Goal: Information Seeking & Learning: Learn about a topic

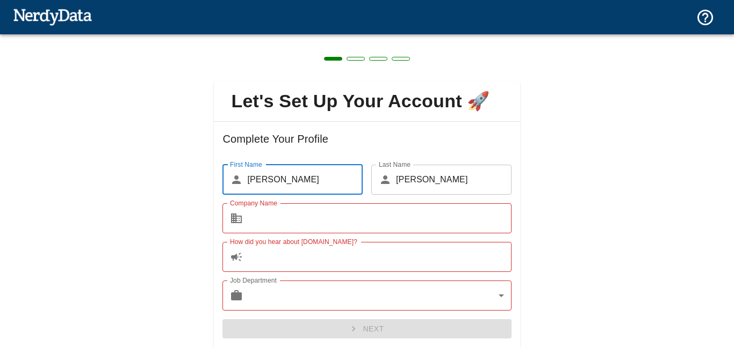
scroll to position [39, 0]
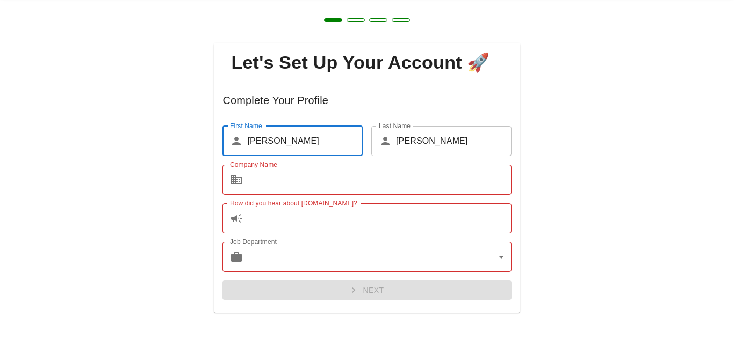
click at [414, 177] on input "Company Name" at bounding box center [379, 180] width 264 height 30
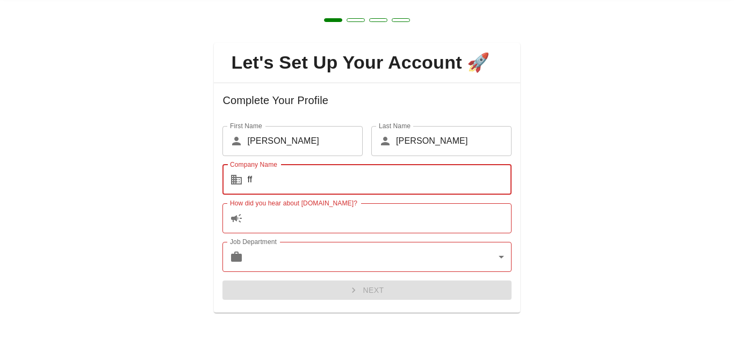
type input "ff"
click at [391, 226] on input "How did you hear about [DOMAIN_NAME]?" at bounding box center [379, 219] width 264 height 30
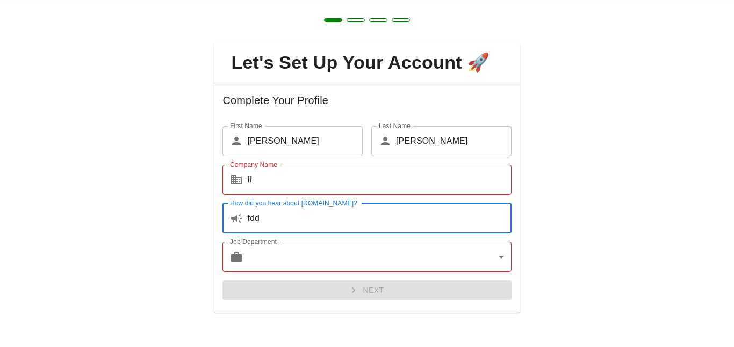
type input "fdd"
click at [371, 38] on body "Technologies Domains Pricing Products Got it Create a Report Create a list of w…" at bounding box center [367, 19] width 734 height 38
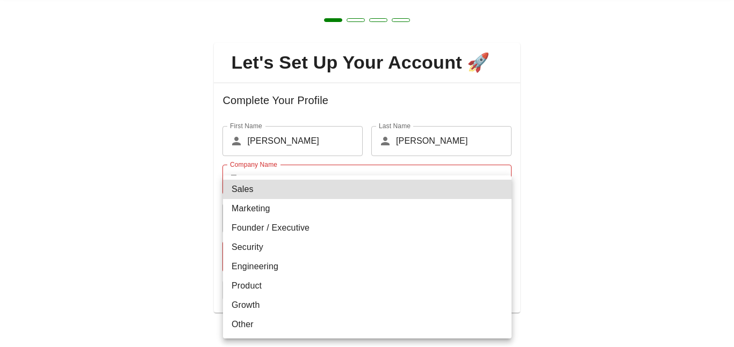
click at [356, 248] on li "Security" at bounding box center [367, 247] width 288 height 19
type input "security"
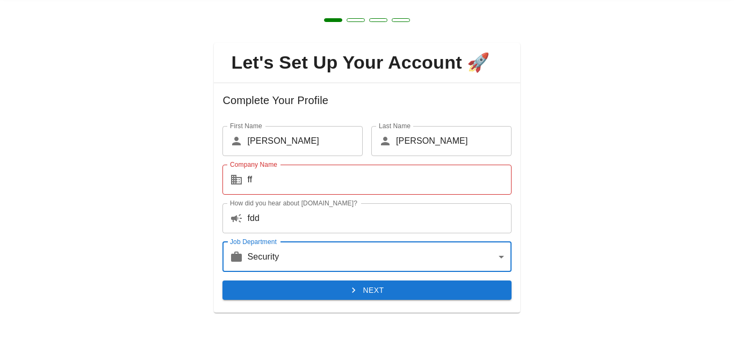
click at [325, 184] on input "ff" at bounding box center [379, 180] width 264 height 30
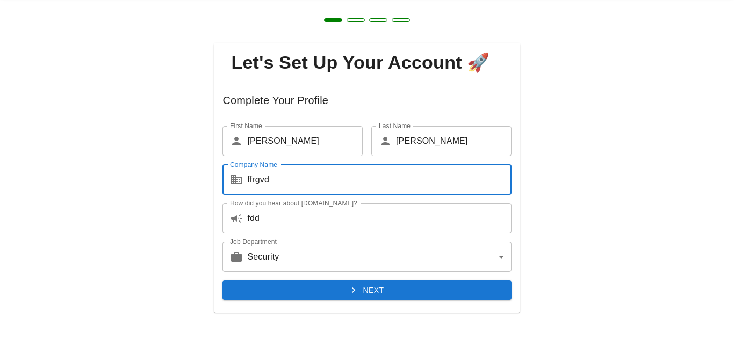
type input "ffrgvd"
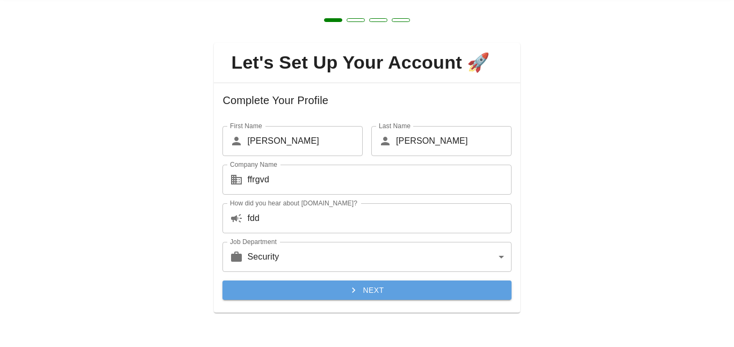
click at [345, 286] on button "Next" at bounding box center [366, 291] width 288 height 20
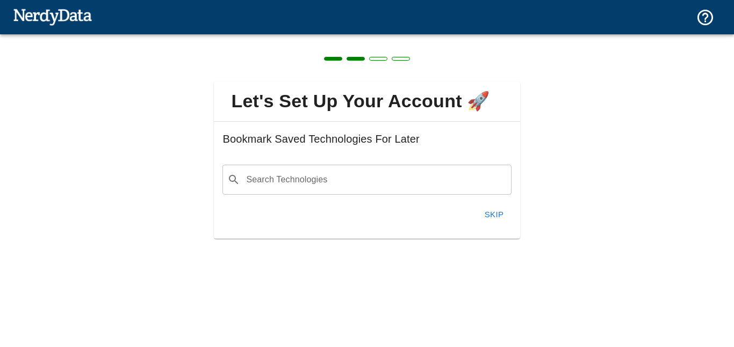
scroll to position [0, 0]
click at [356, 189] on input "Search Technologies" at bounding box center [375, 180] width 262 height 20
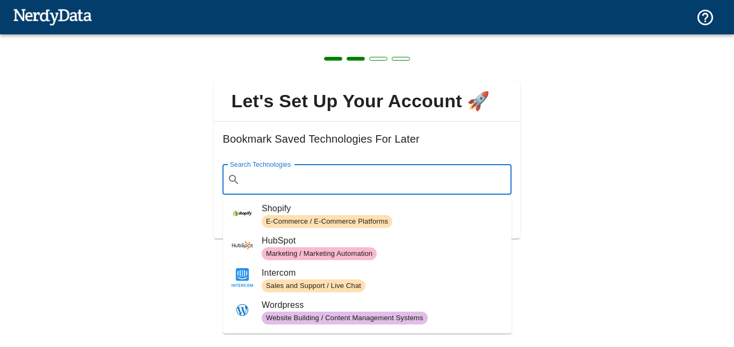
click at [558, 212] on div "Let's Set Up Your Account 🚀 Bookmark Saved Technologies For Later Search Techno…" at bounding box center [367, 153] width 734 height 239
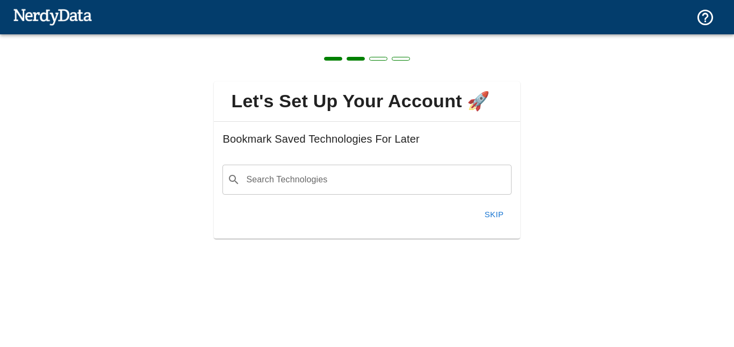
click at [489, 214] on button "Skip" at bounding box center [494, 215] width 34 height 23
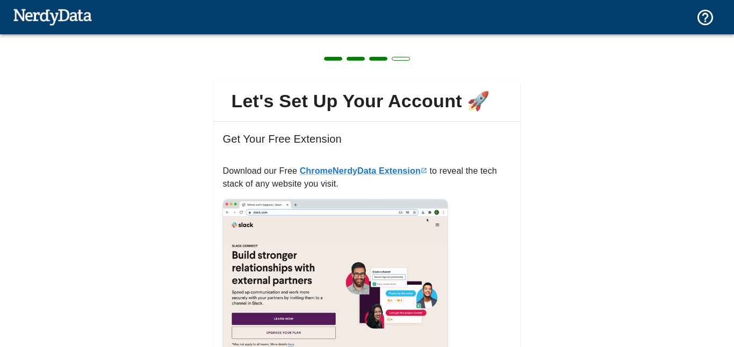
scroll to position [92, 0]
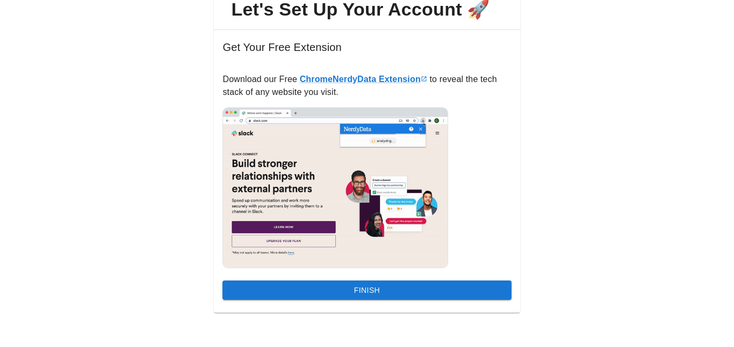
click at [474, 278] on div "Finish" at bounding box center [362, 286] width 297 height 28
click at [477, 285] on button "Finish" at bounding box center [366, 291] width 288 height 20
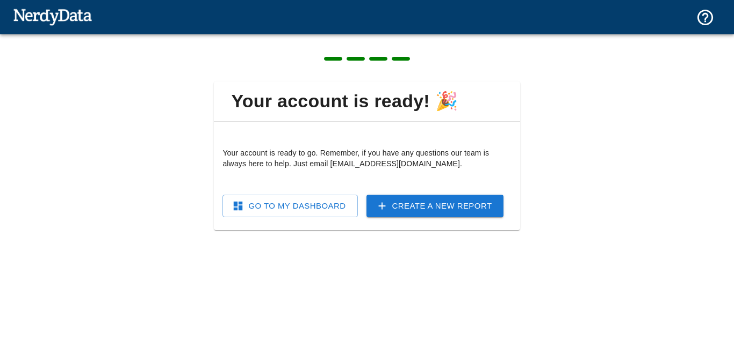
scroll to position [0, 0]
click at [340, 203] on link "Go To My Dashboard" at bounding box center [289, 206] width 135 height 23
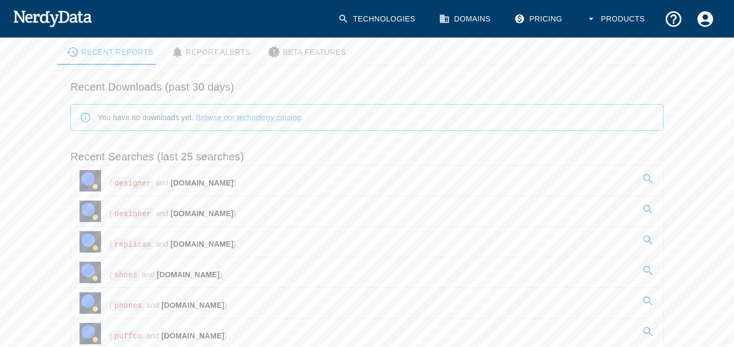
scroll to position [81, 0]
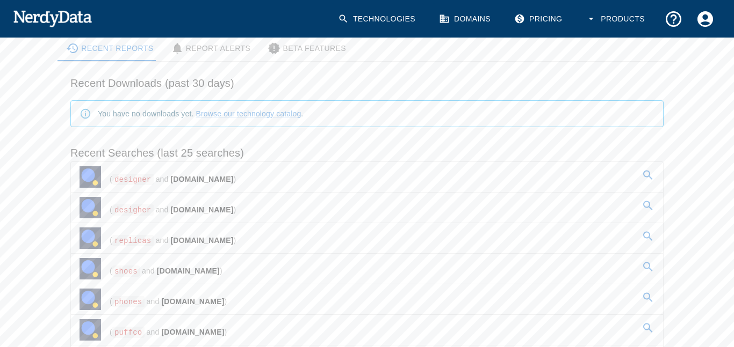
click at [651, 169] on icon at bounding box center [647, 175] width 13 height 13
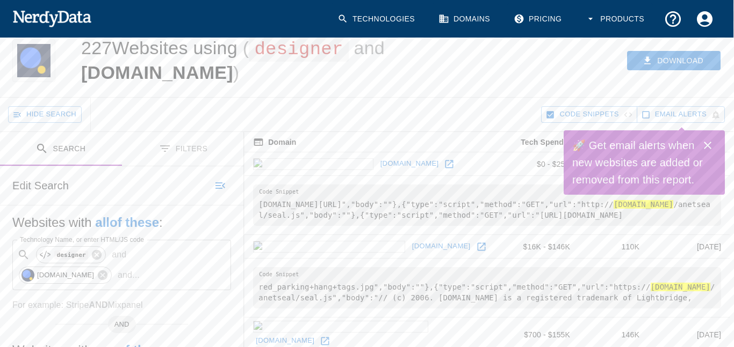
scroll to position [0, 1]
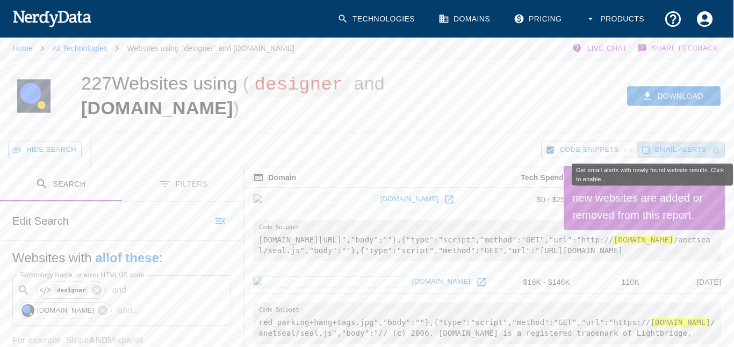
click at [707, 177] on div "Get email alerts with newly found website results. Click to enable." at bounding box center [651, 175] width 161 height 22
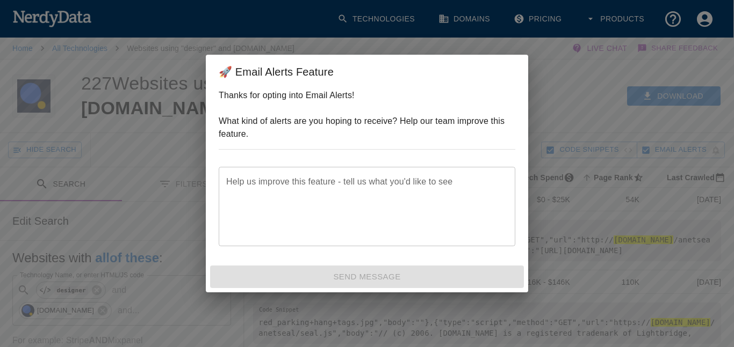
click at [567, 235] on div "🚀 Email Alerts Feature Thanks for opting into Email Alerts! What kind of alerts…" at bounding box center [367, 173] width 734 height 347
click at [422, 201] on textarea "Help us improve this feature - tell us what you'd like to see" at bounding box center [366, 207] width 281 height 62
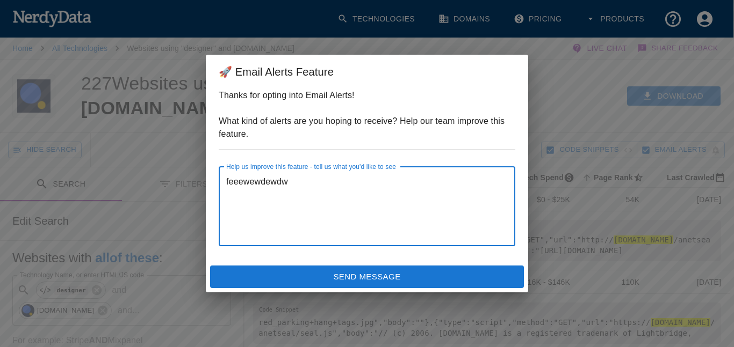
type textarea "feeewewdewdw"
click at [416, 279] on button "Send Message" at bounding box center [367, 277] width 314 height 23
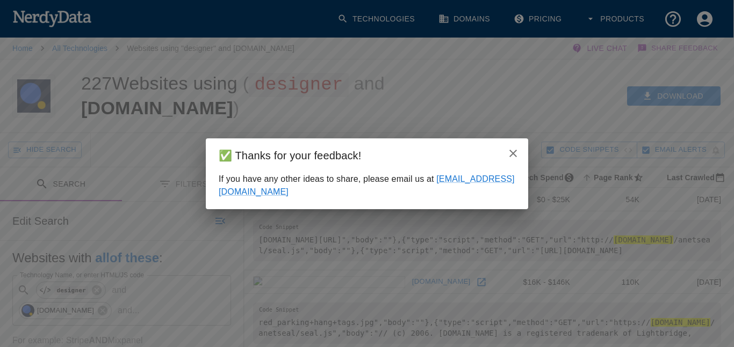
click at [518, 147] on icon "close" at bounding box center [512, 153] width 13 height 13
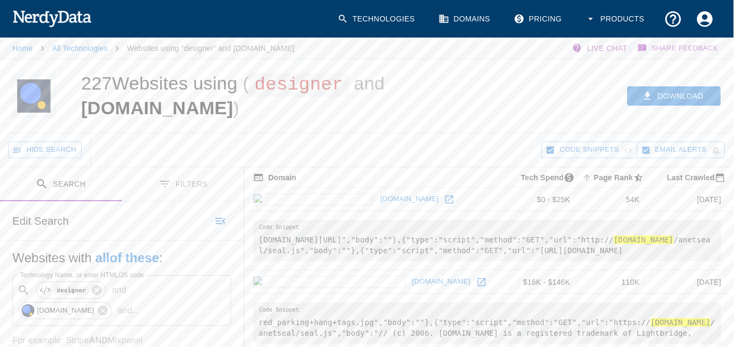
click at [82, 184] on button "Search" at bounding box center [60, 185] width 122 height 34
click at [128, 298] on div "​ designer and [DOMAIN_NAME] and ... Technology Name, or enter HTML/JS code" at bounding box center [121, 301] width 219 height 50
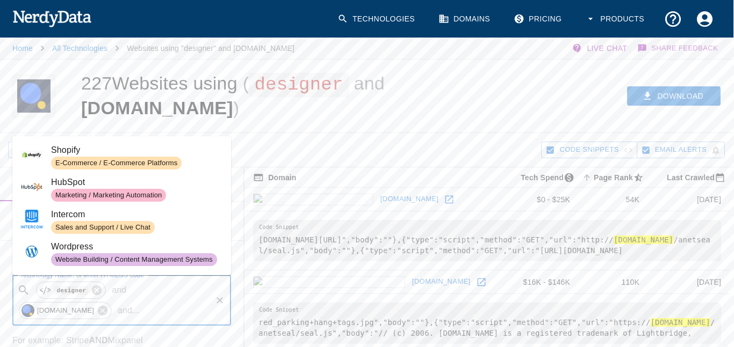
click at [361, 165] on div "Hide Search" at bounding box center [274, 150] width 533 height 34
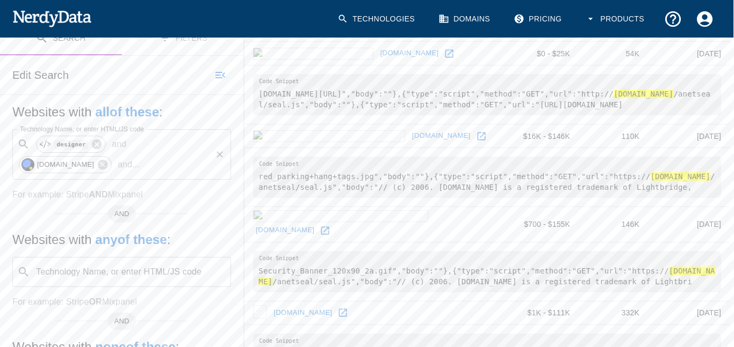
scroll to position [141, 1]
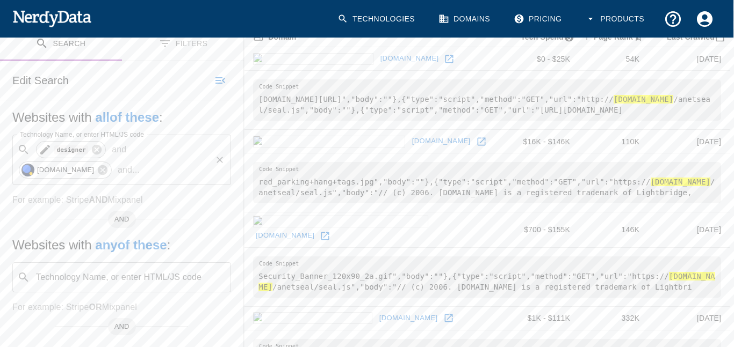
click at [104, 146] on div "designer" at bounding box center [71, 149] width 70 height 17
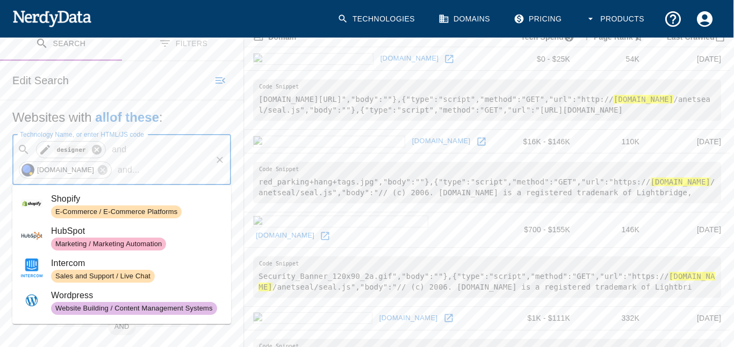
click at [103, 149] on icon at bounding box center [97, 150] width 12 height 12
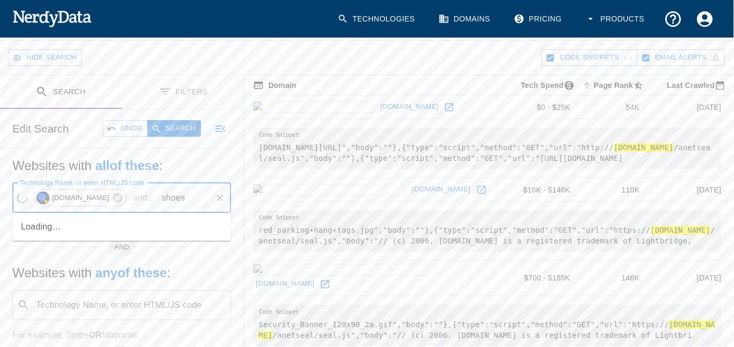
scroll to position [91, 1]
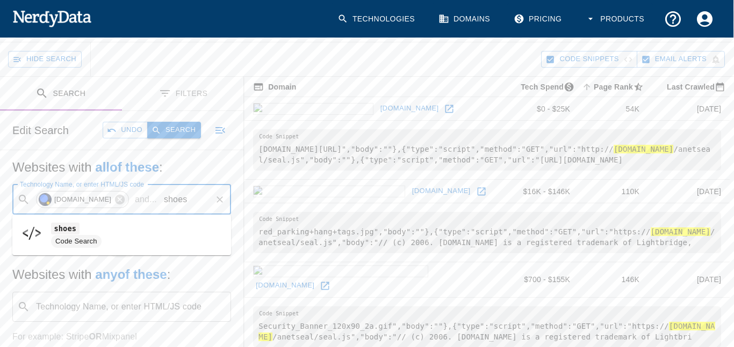
type input "shoes"
click at [170, 129] on button "Search" at bounding box center [174, 130] width 54 height 17
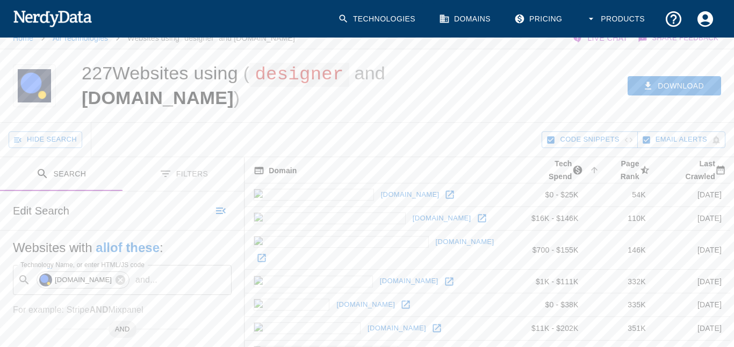
scroll to position [0, 0]
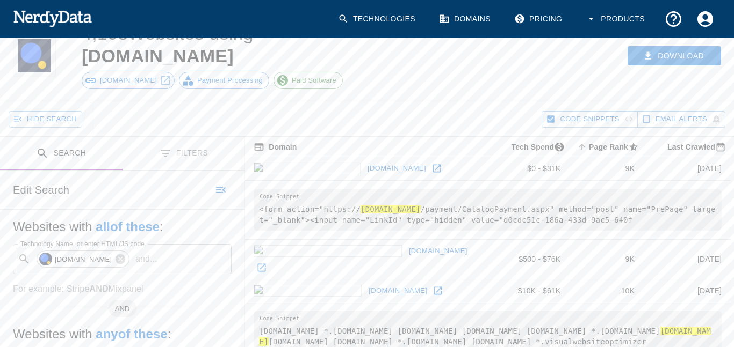
scroll to position [52, 0]
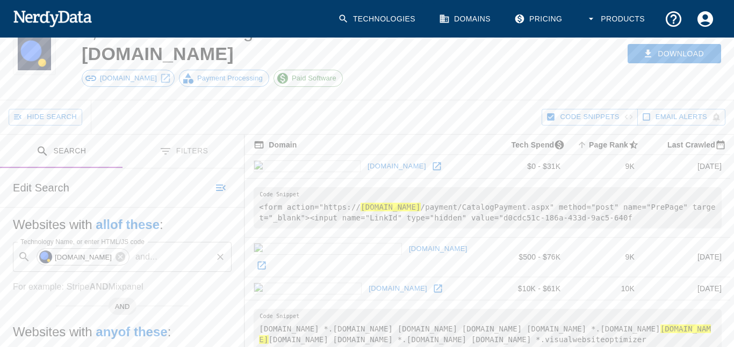
click at [204, 247] on input "Technology Name, or enter HTML/JS code" at bounding box center [186, 257] width 49 height 20
click at [148, 280] on span "Code Search" at bounding box center [137, 276] width 171 height 13
type input "shoes"
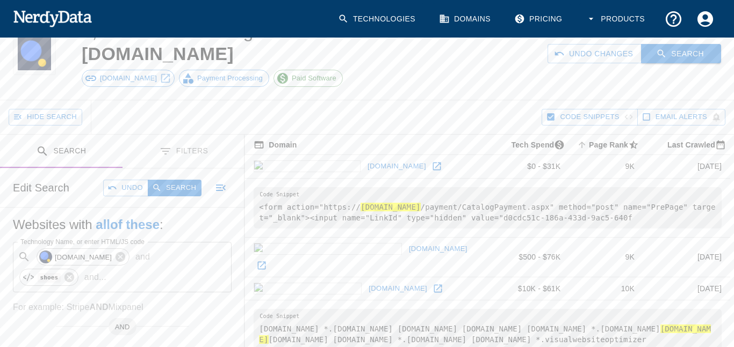
click at [658, 48] on icon "button" at bounding box center [661, 53] width 11 height 11
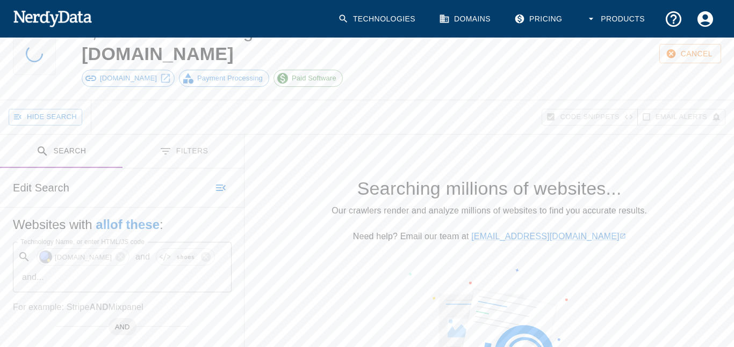
scroll to position [0, 0]
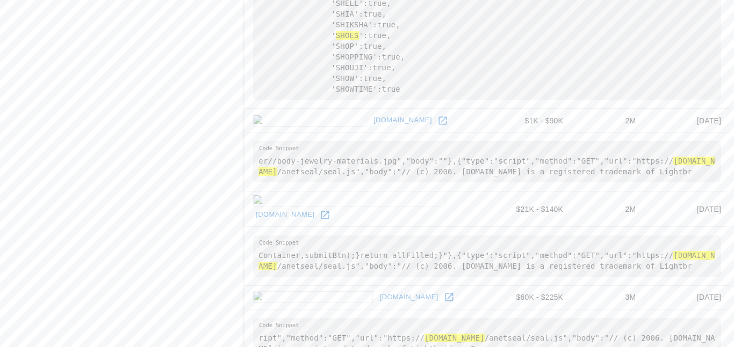
scroll to position [1128, 1]
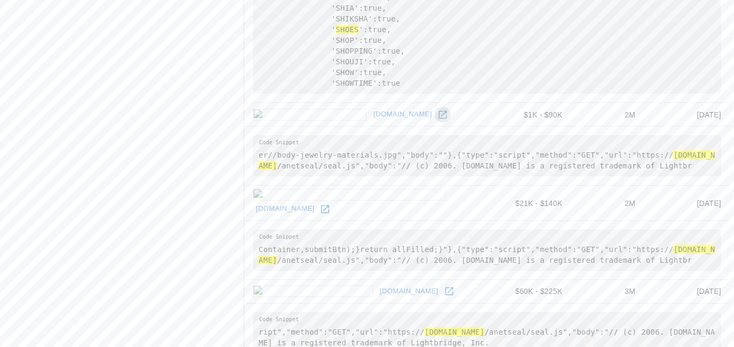
click at [437, 110] on icon at bounding box center [442, 115] width 11 height 11
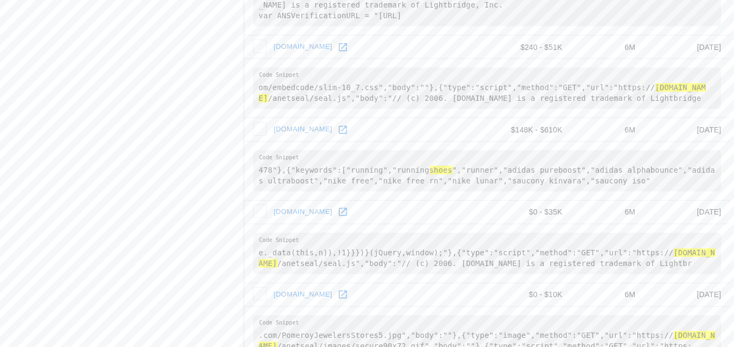
scroll to position [2130, 1]
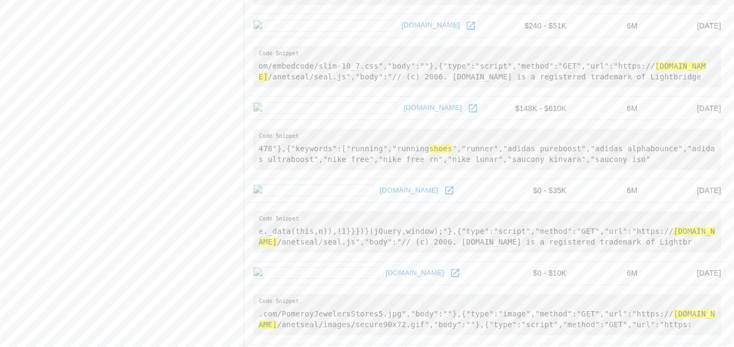
click at [383, 265] on link "[DOMAIN_NAME]" at bounding box center [415, 273] width 64 height 17
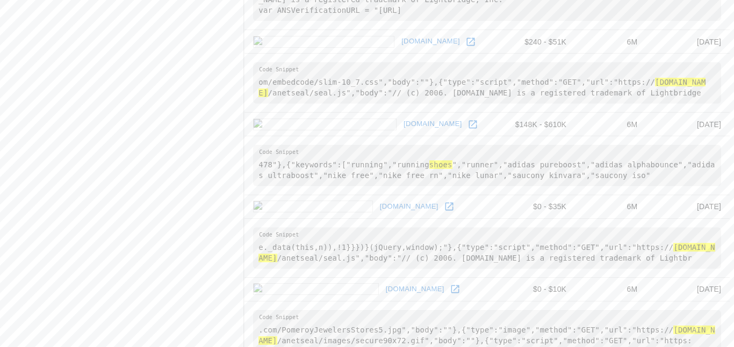
scroll to position [2113, 1]
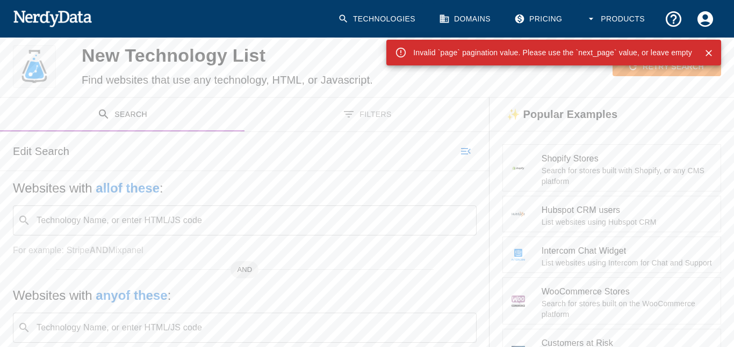
click at [390, 218] on input "Technology Name, or enter HTML/JS code" at bounding box center [253, 221] width 437 height 20
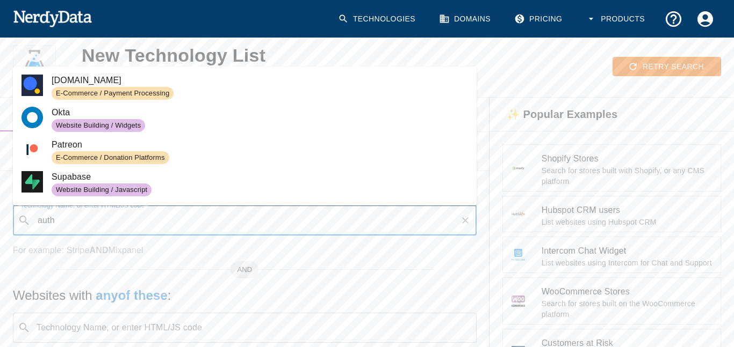
click at [313, 93] on span "E-Commerce / Payment Processing" at bounding box center [260, 93] width 416 height 13
type input "auth"
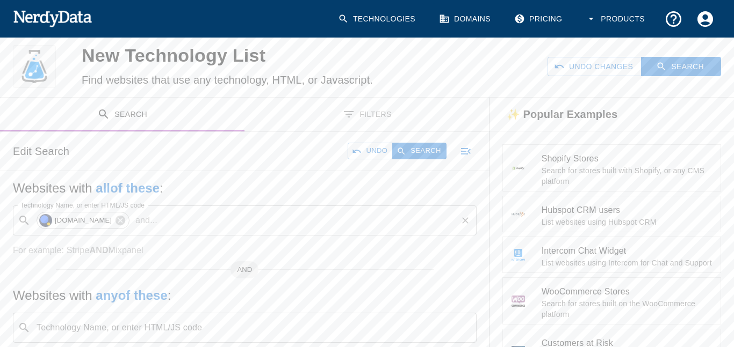
click at [313, 220] on input "Technology Name, or enter HTML/JS code" at bounding box center [309, 221] width 294 height 20
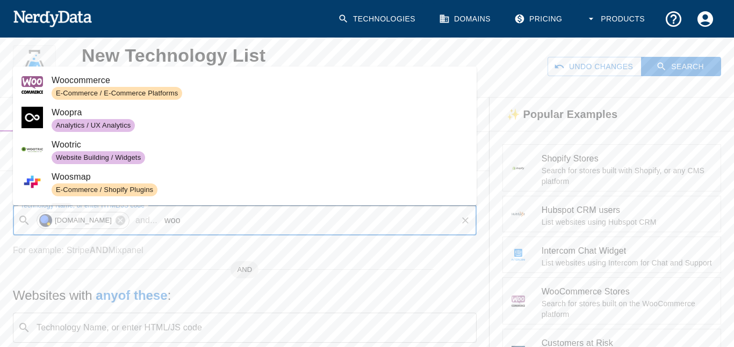
click at [274, 79] on span "Woocommerce" at bounding box center [260, 80] width 416 height 13
type input "woo"
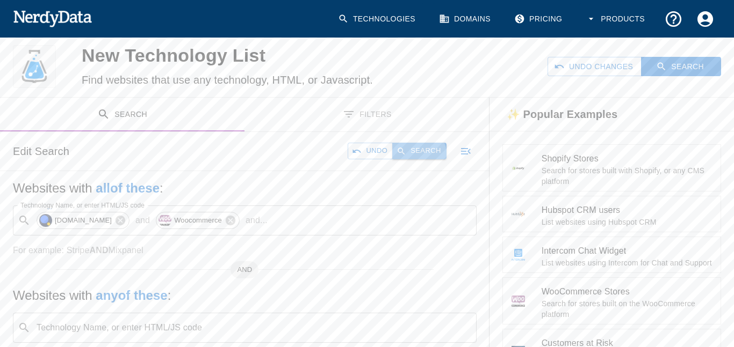
click at [417, 156] on button "Search" at bounding box center [419, 151] width 54 height 17
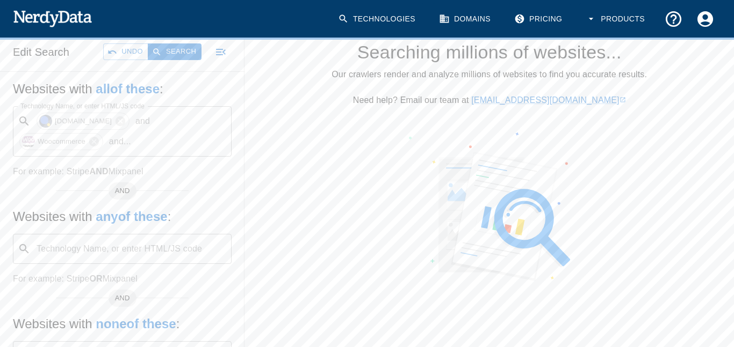
scroll to position [104, 0]
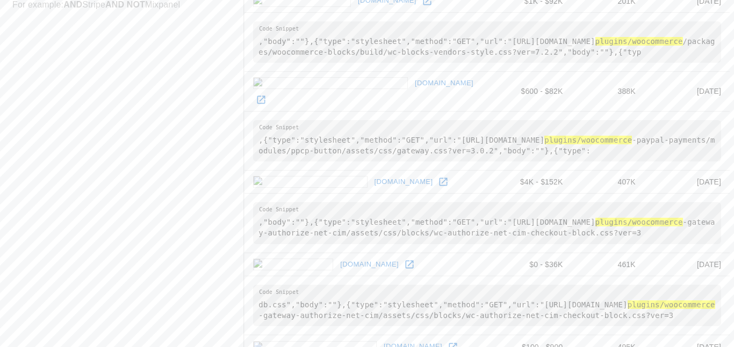
scroll to position [571, 1]
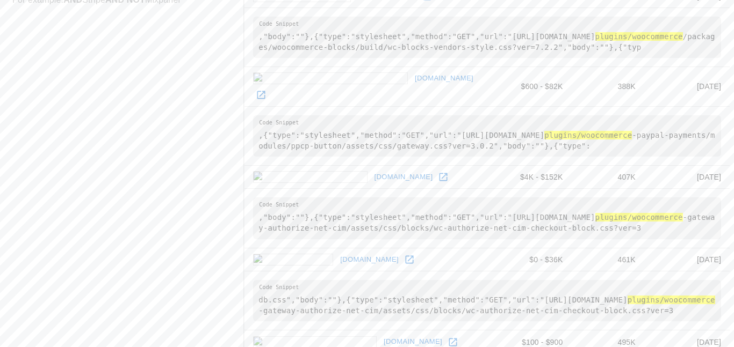
click at [309, 198] on pre ","body":""},{"type":"stylesheet","method":"GET","url":"[URL][DOMAIN_NAME] plugi…" at bounding box center [487, 218] width 468 height 41
click at [372, 169] on link "[DOMAIN_NAME]" at bounding box center [404, 177] width 64 height 17
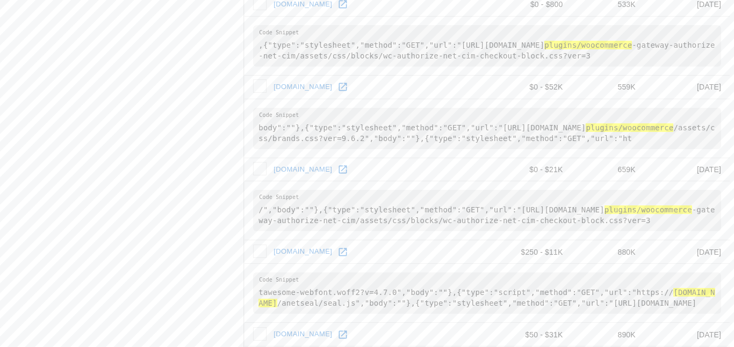
scroll to position [992, 1]
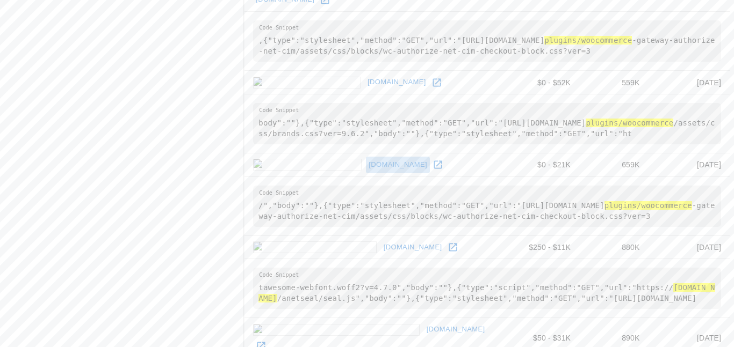
click at [366, 157] on link "[DOMAIN_NAME]" at bounding box center [398, 165] width 64 height 17
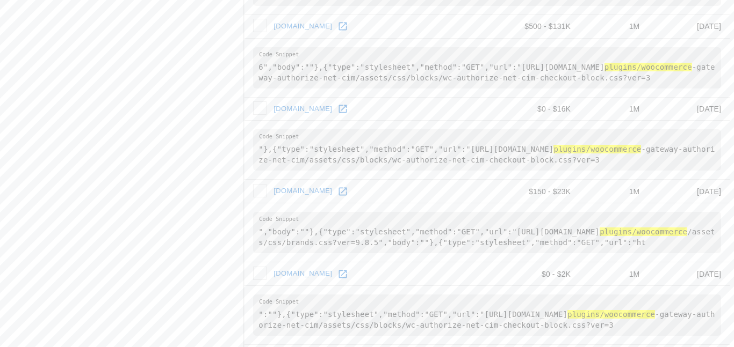
scroll to position [1563, 1]
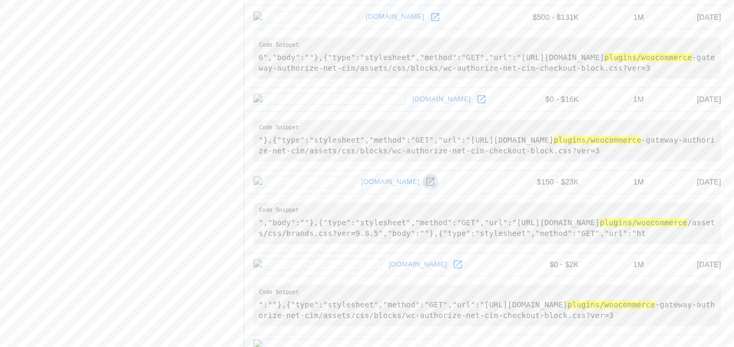
click at [425, 177] on icon at bounding box center [430, 182] width 11 height 11
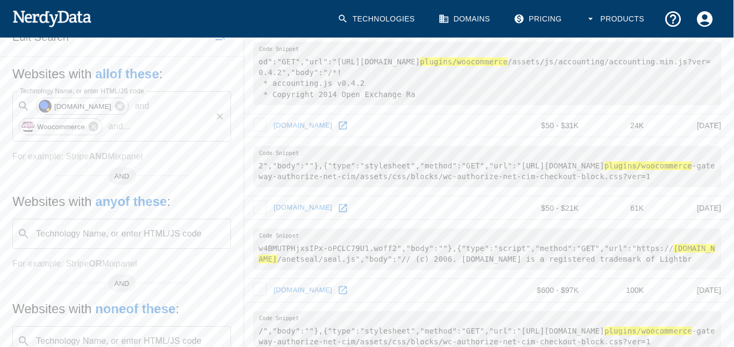
scroll to position [200, 1]
click at [133, 219] on div "Technology Name, or enter HTML/JS code ​ Technology Name, or enter HTML/JS code" at bounding box center [121, 234] width 219 height 30
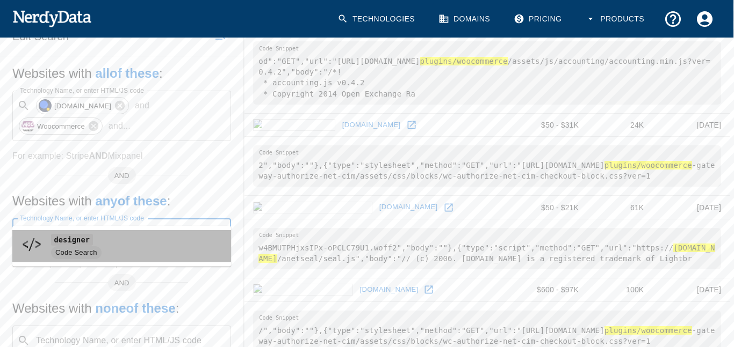
click at [99, 241] on span "designer" at bounding box center [136, 240] width 171 height 13
type input "designer"
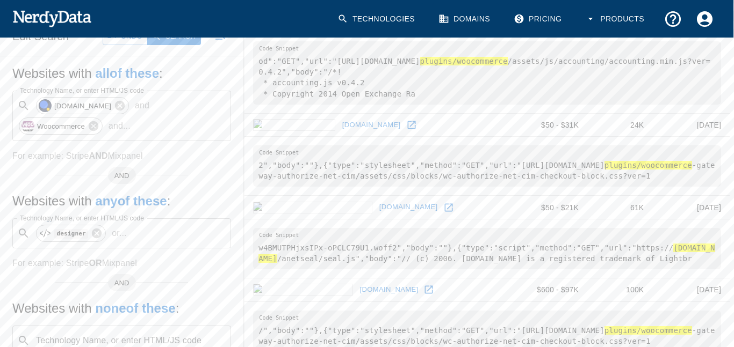
scroll to position [0, 1]
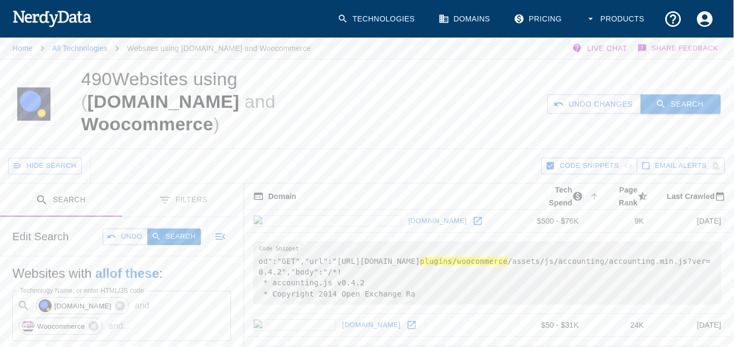
click at [671, 102] on button "Search" at bounding box center [680, 105] width 80 height 20
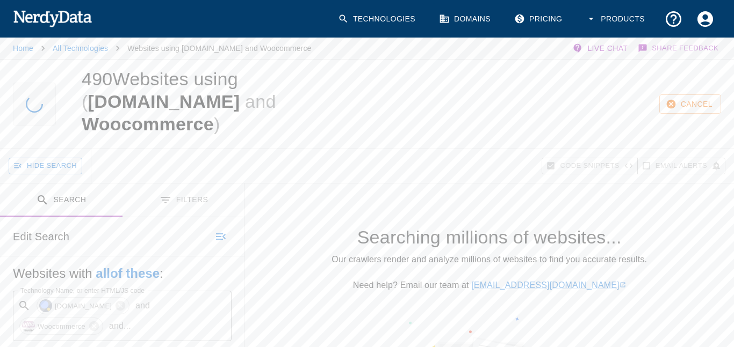
scroll to position [0, 0]
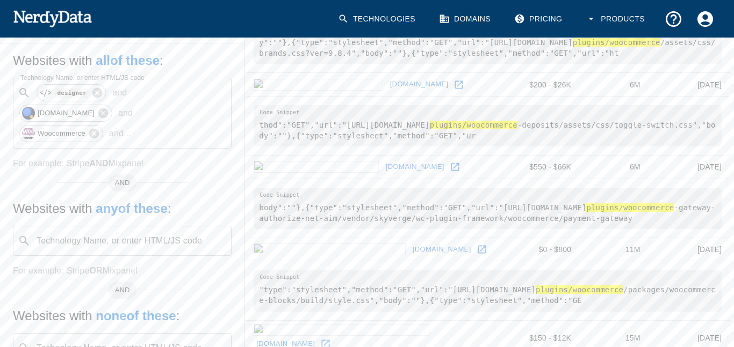
scroll to position [220, 0]
